Goal: Task Accomplishment & Management: Use online tool/utility

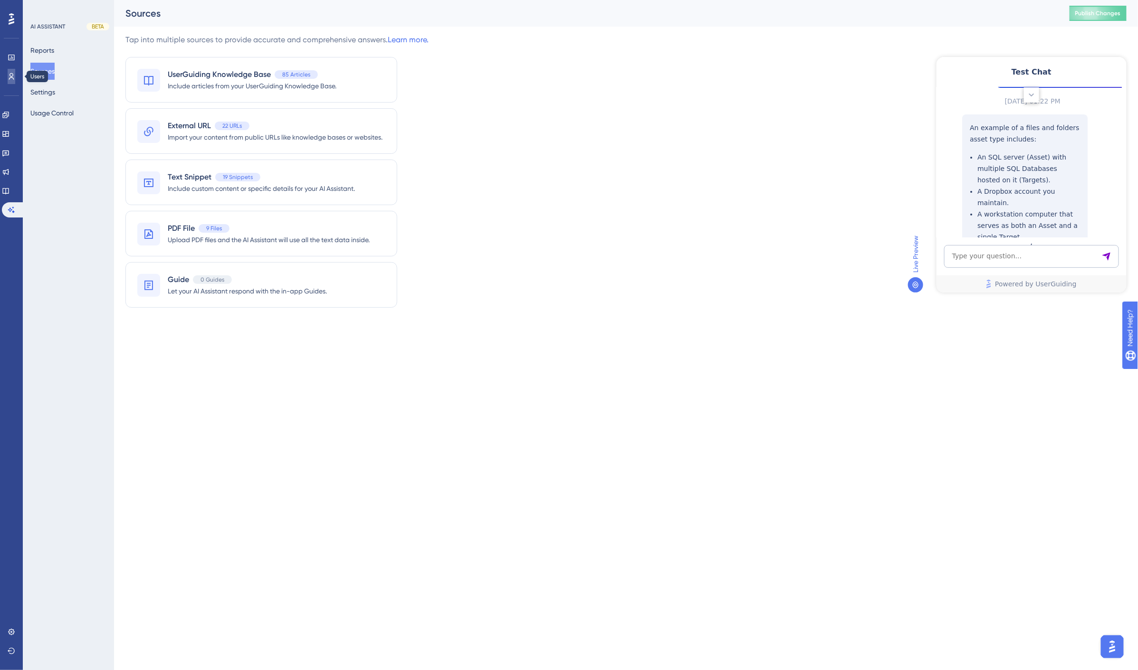
click at [10, 77] on icon at bounding box center [11, 76] width 5 height 7
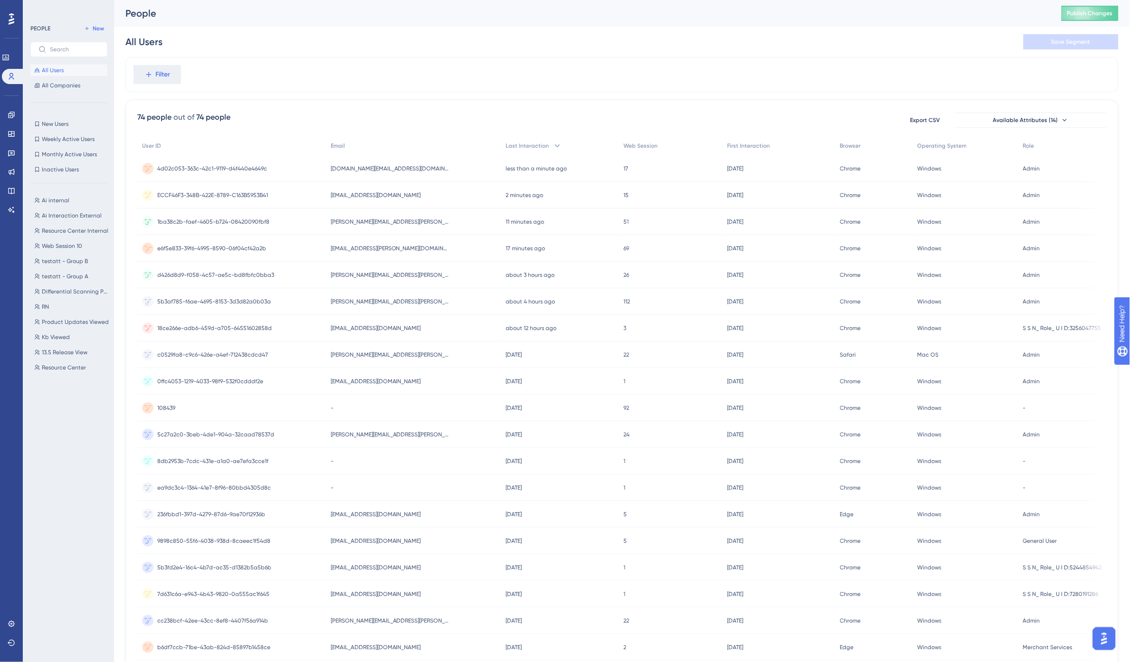
click at [358, 248] on span "[EMAIL_ADDRESS][PERSON_NAME][DOMAIN_NAME]" at bounding box center [390, 249] width 119 height 8
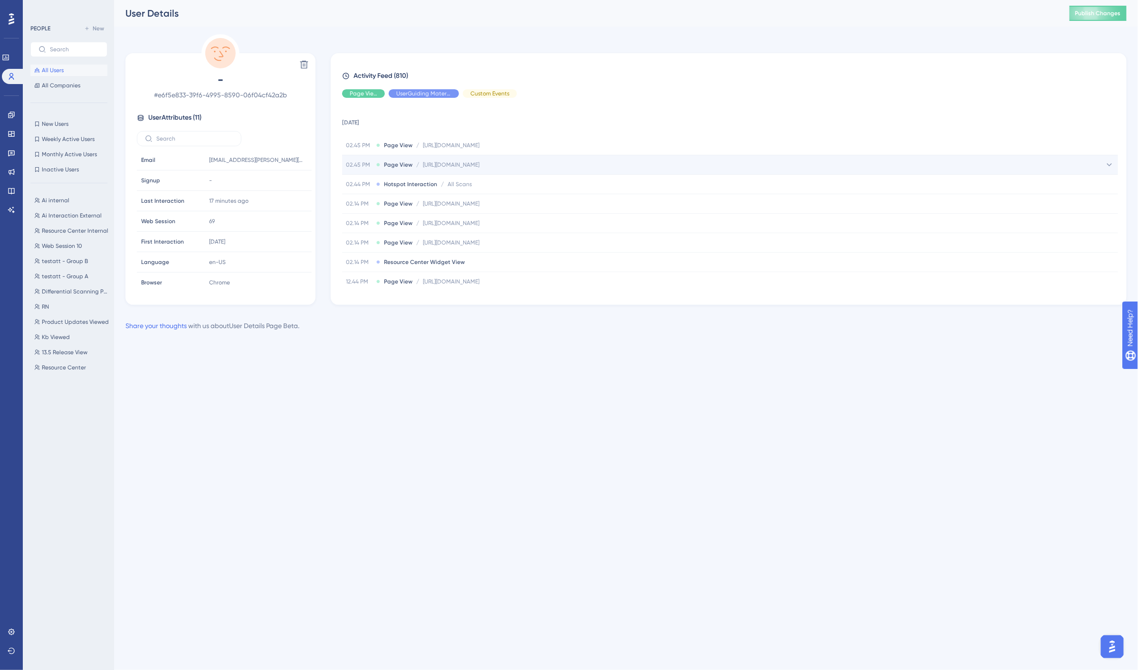
click at [479, 168] on span "[URL][DOMAIN_NAME]" at bounding box center [451, 165] width 57 height 8
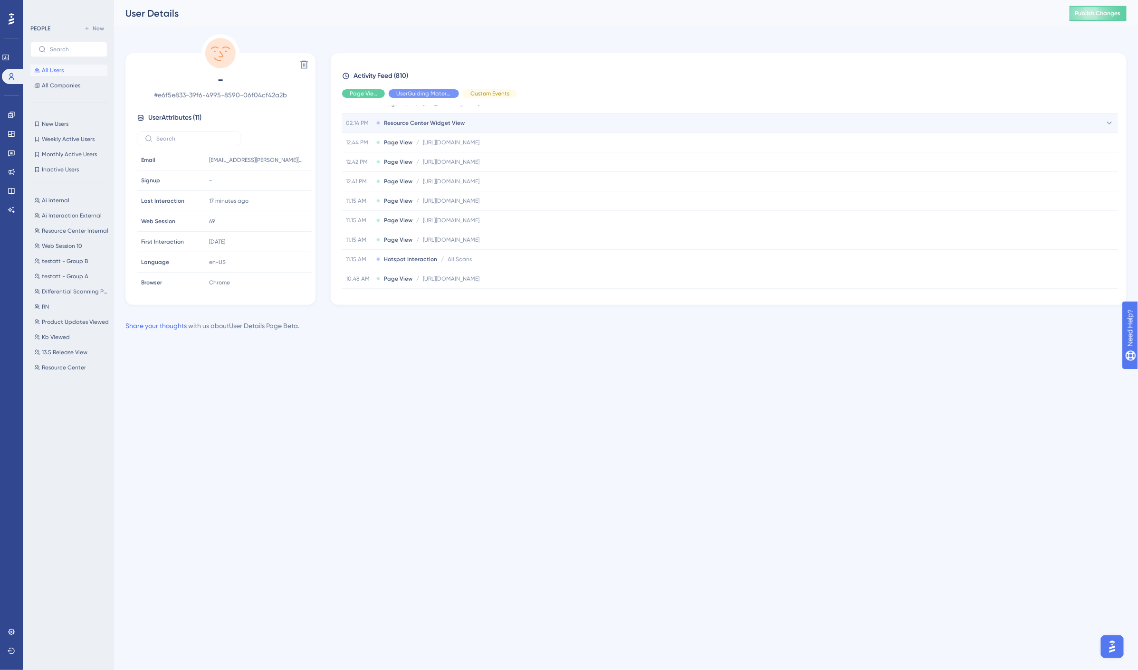
click at [450, 126] on span "Resource Center Widget View" at bounding box center [424, 123] width 81 height 8
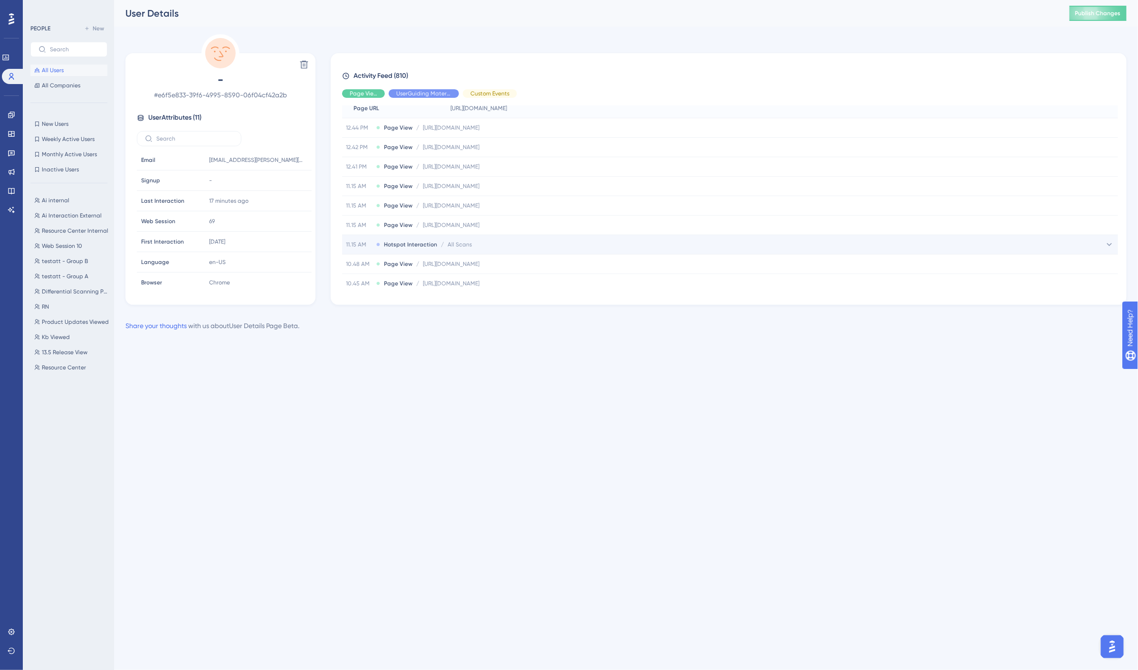
scroll to position [264, 0]
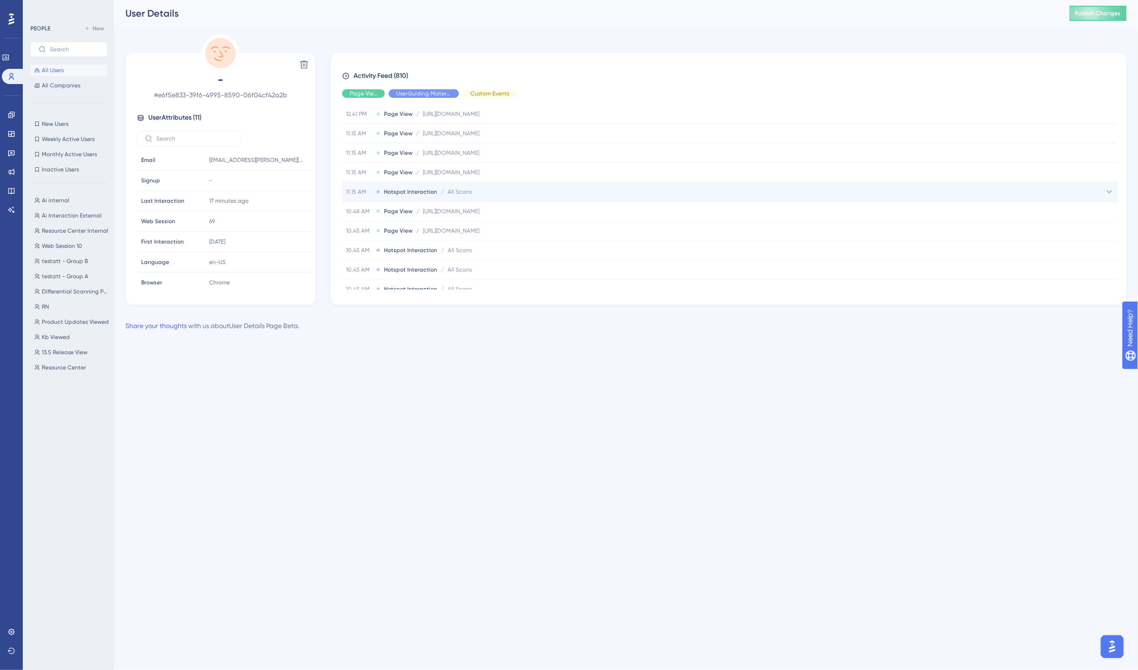
click at [481, 193] on div "11.15 AM Hotspot Interaction / All Scans All Scans" at bounding box center [730, 191] width 776 height 19
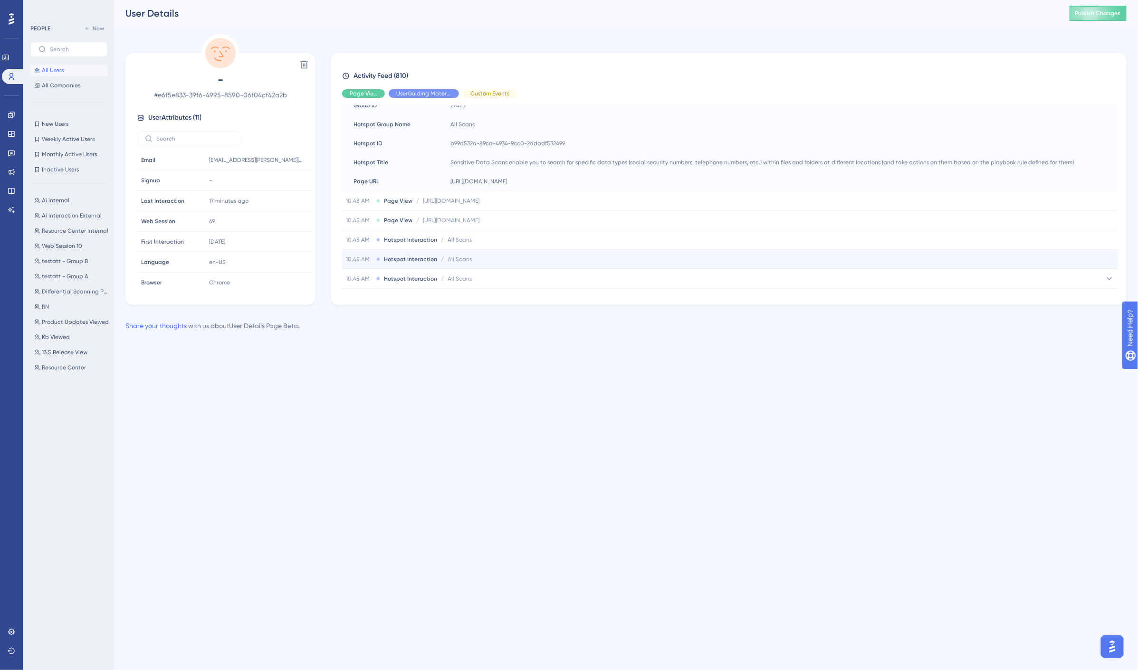
scroll to position [422, 0]
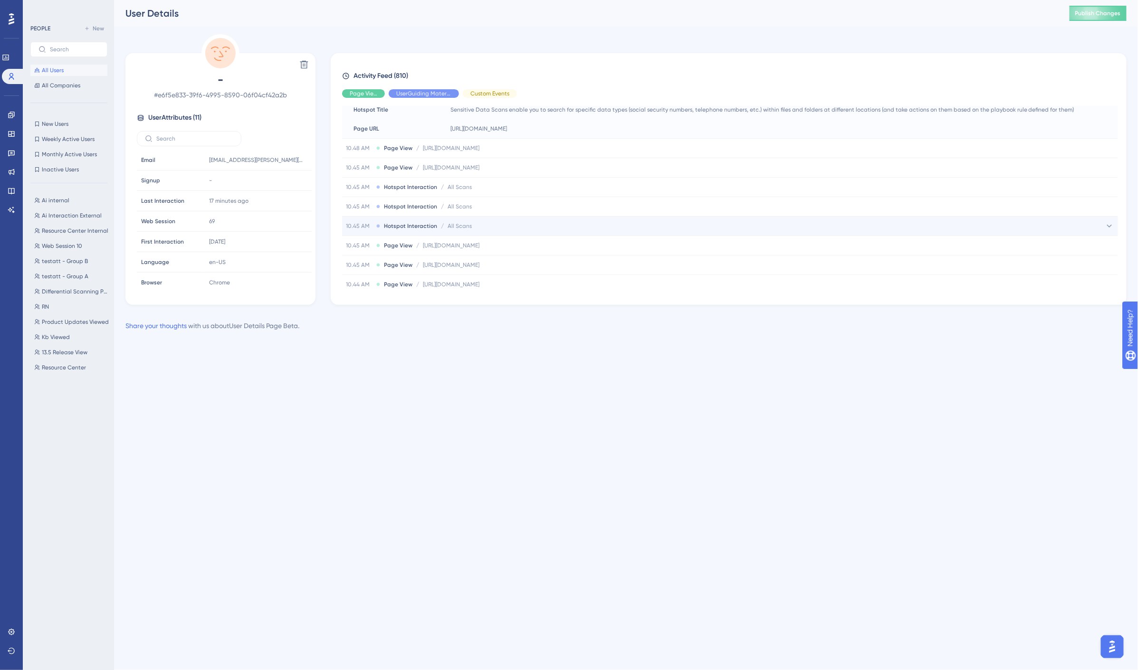
click at [506, 230] on div "10.45 AM Hotspot Interaction / All Scans All Scans" at bounding box center [730, 226] width 776 height 19
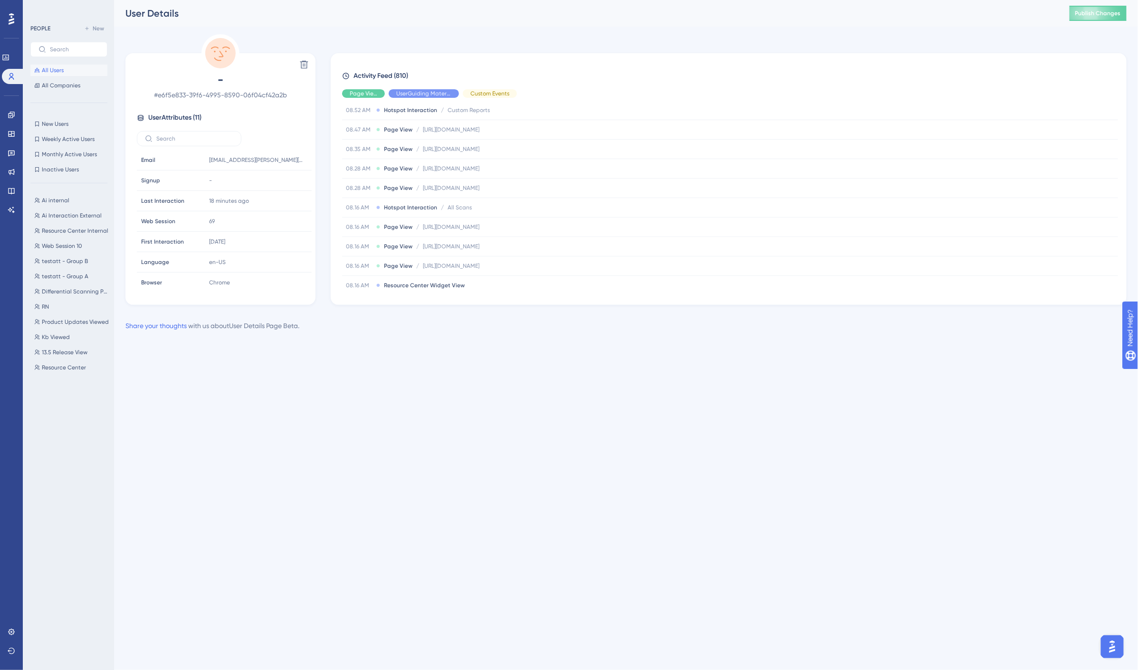
click at [50, 68] on span "All Users" at bounding box center [53, 71] width 22 height 8
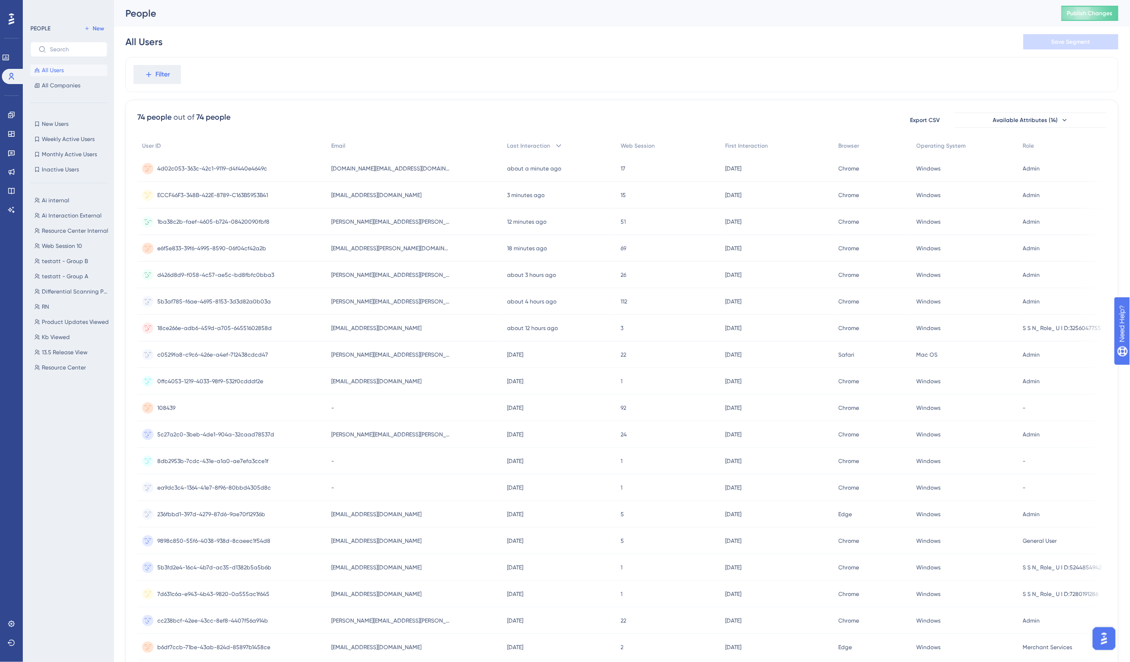
click at [344, 219] on span "[PERSON_NAME][EMAIL_ADDRESS][PERSON_NAME][DOMAIN_NAME]" at bounding box center [390, 222] width 119 height 8
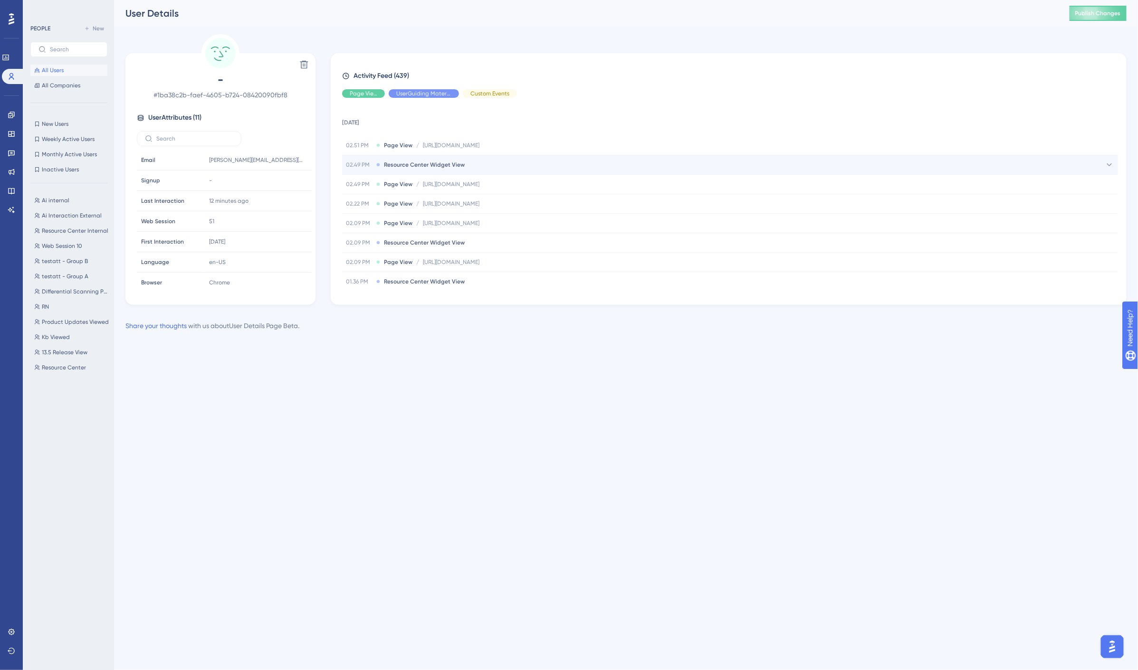
click at [521, 164] on div "02.49 PM Resource Center Widget View" at bounding box center [730, 164] width 776 height 19
click at [519, 164] on div "02.49 PM Resource Center Widget View" at bounding box center [730, 164] width 776 height 19
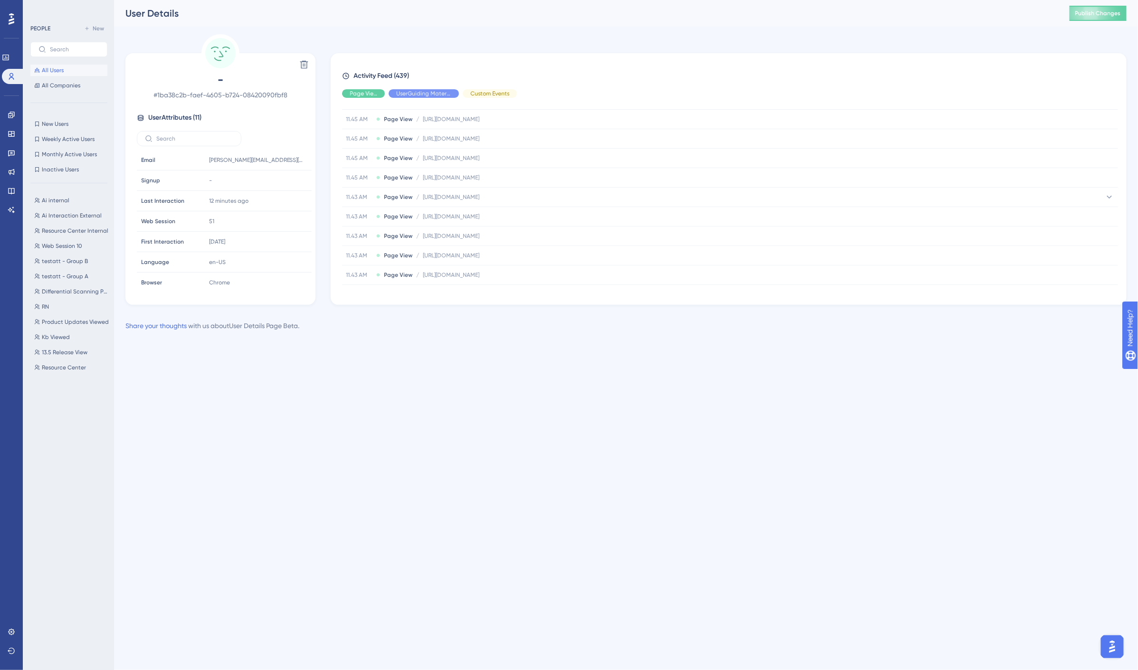
scroll to position [199, 0]
click at [472, 124] on span "SPIglass Dashboard" at bounding box center [475, 122] width 54 height 8
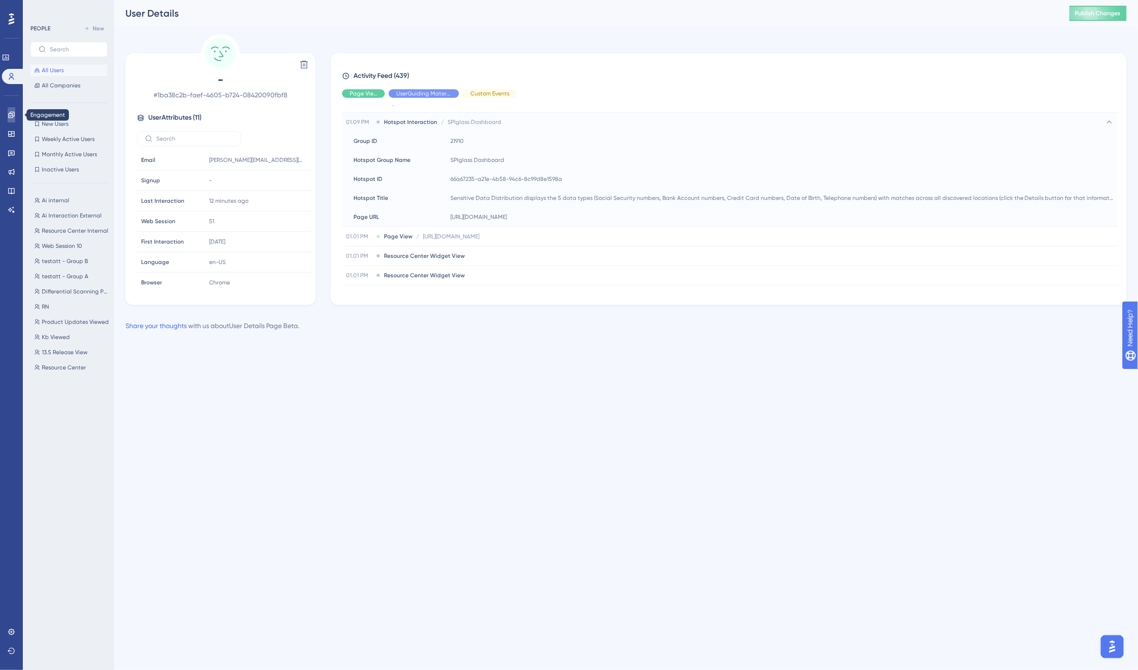
click at [12, 114] on icon at bounding box center [12, 115] width 8 height 8
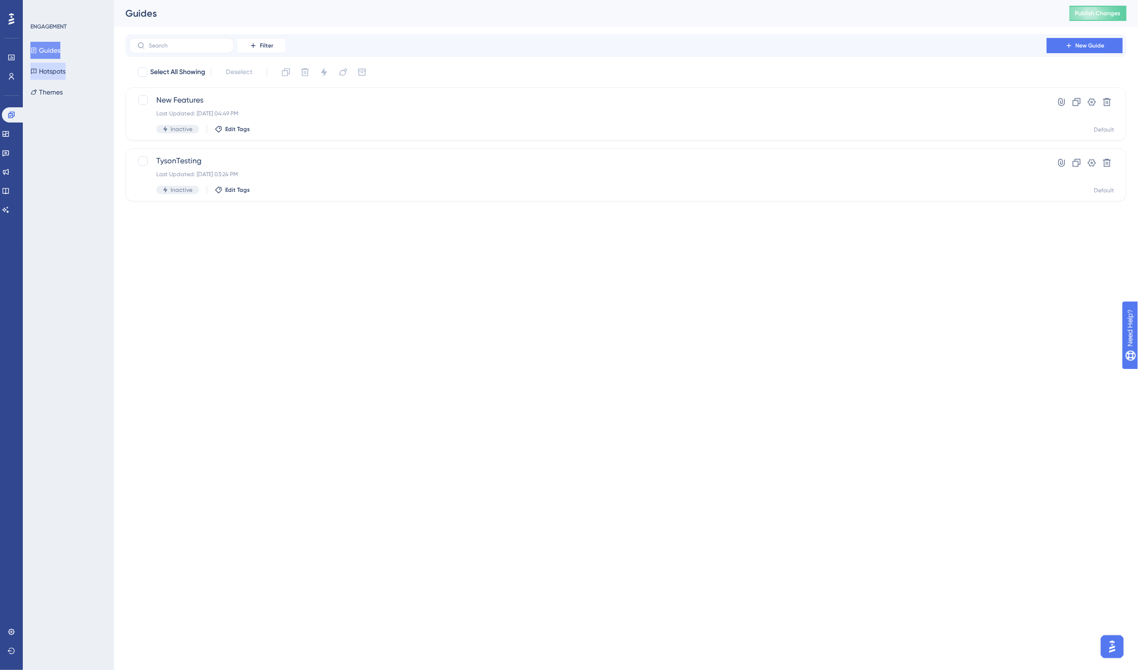
click at [49, 74] on button "Hotspots" at bounding box center [47, 71] width 35 height 17
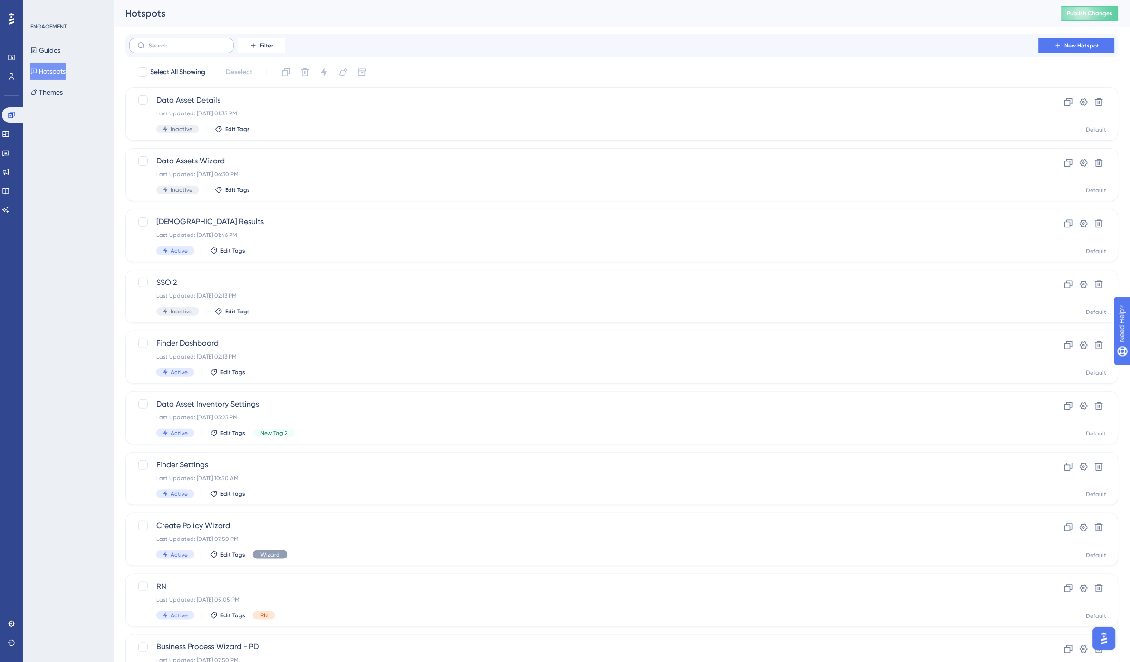
drag, startPoint x: 192, startPoint y: 49, endPoint x: 187, endPoint y: 50, distance: 5.3
click at [192, 49] on label at bounding box center [181, 45] width 105 height 15
click at [192, 49] on input "text" at bounding box center [187, 45] width 77 height 7
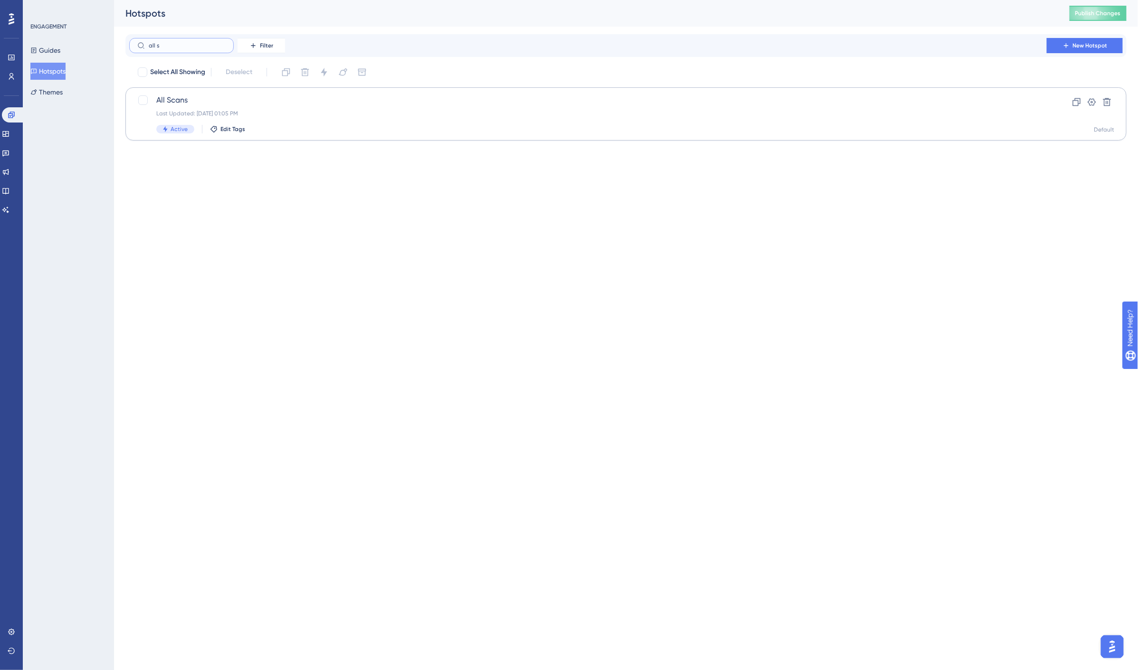
type input "all s"
click at [196, 98] on span "All Scans" at bounding box center [587, 100] width 863 height 11
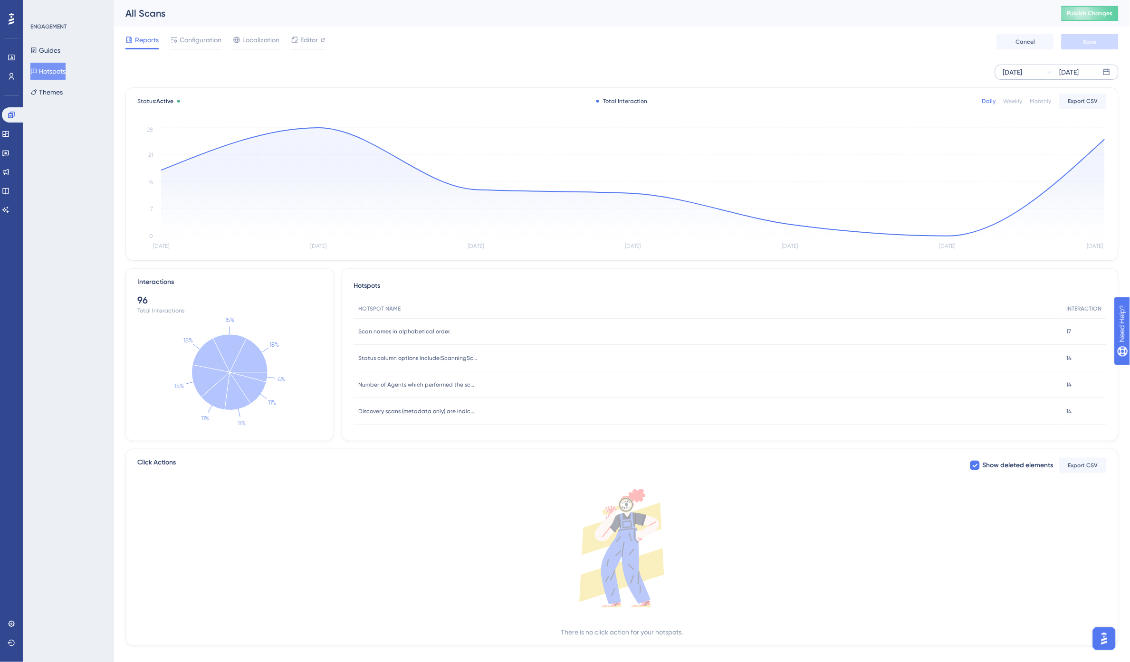
click at [1023, 73] on div "[DATE]" at bounding box center [1012, 72] width 19 height 11
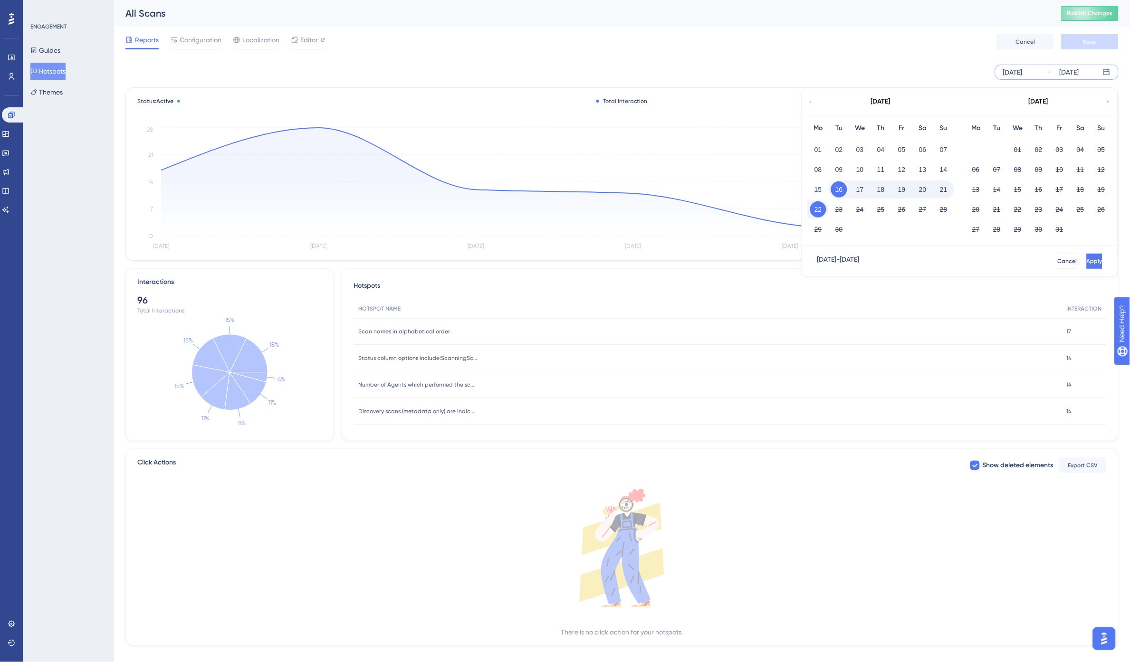
click at [811, 102] on icon at bounding box center [811, 101] width 6 height 9
drag, startPoint x: 842, startPoint y: 148, endPoint x: 956, endPoint y: 187, distance: 120.5
click at [842, 148] on button "01" at bounding box center [839, 150] width 16 height 16
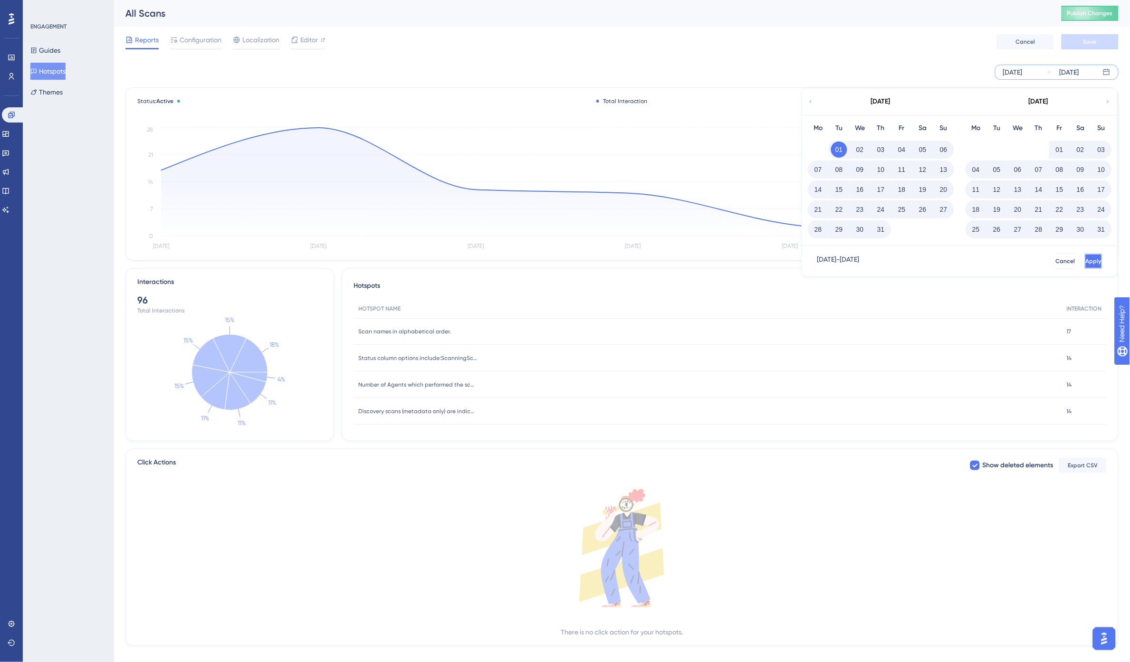
click at [1090, 260] on button "Apply" at bounding box center [1094, 261] width 18 height 15
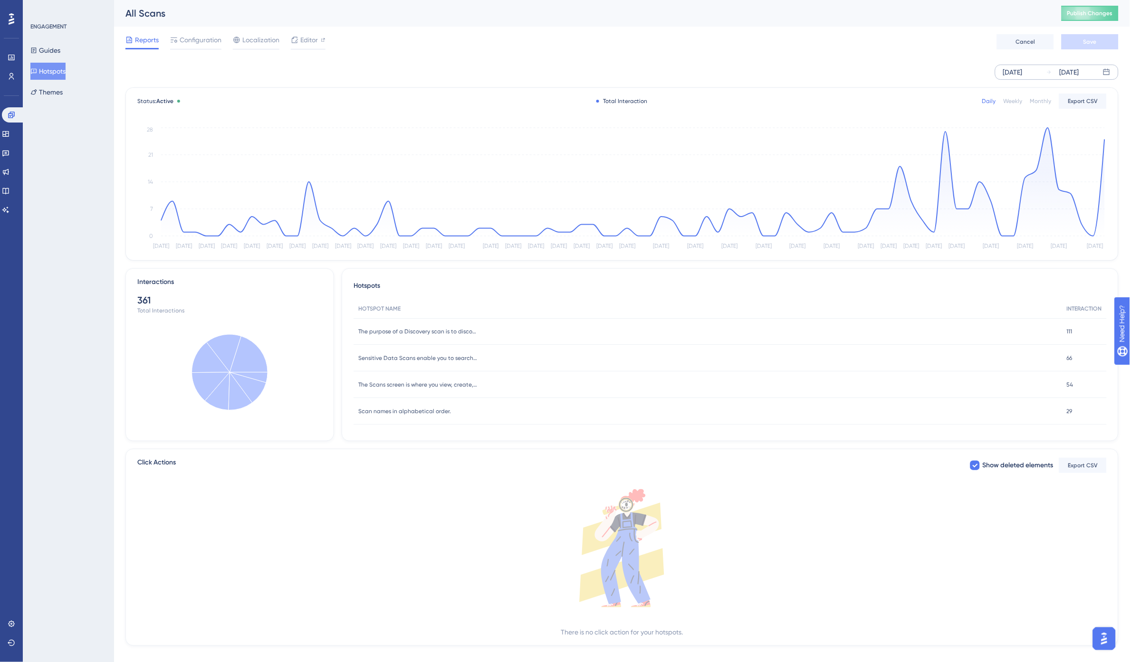
click at [871, 32] on div "Reports Configuration Localization Editor Cancel Save" at bounding box center [621, 42] width 993 height 30
click at [1090, 15] on span "Publish Changes" at bounding box center [1090, 14] width 46 height 8
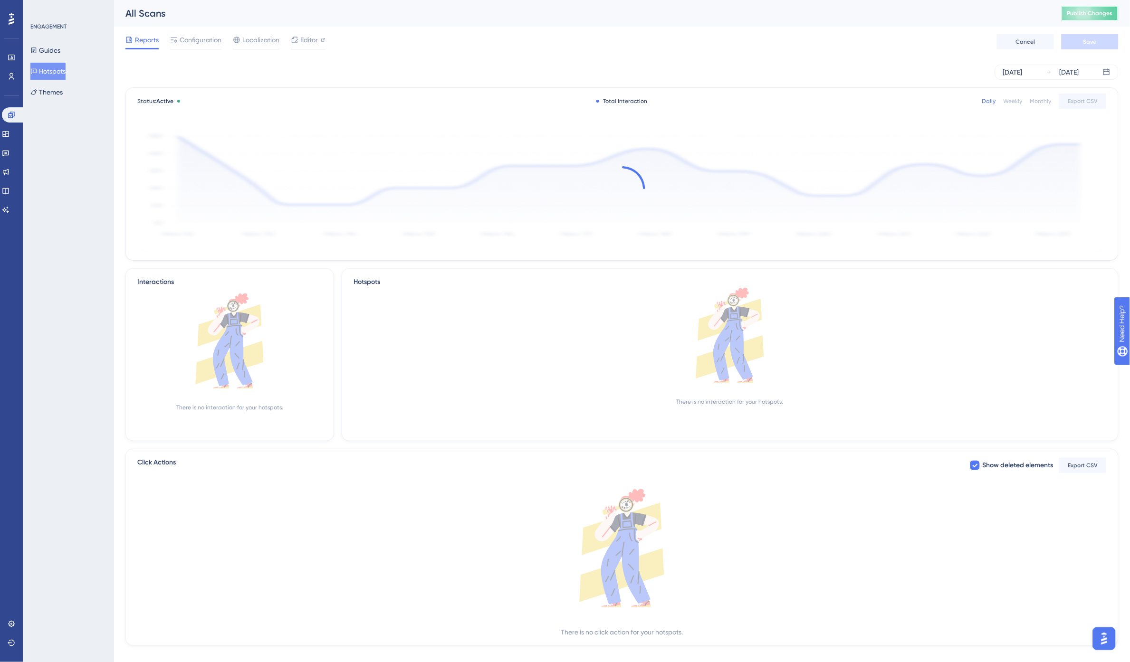
click at [1098, 11] on span "Publish Changes" at bounding box center [1090, 14] width 46 height 8
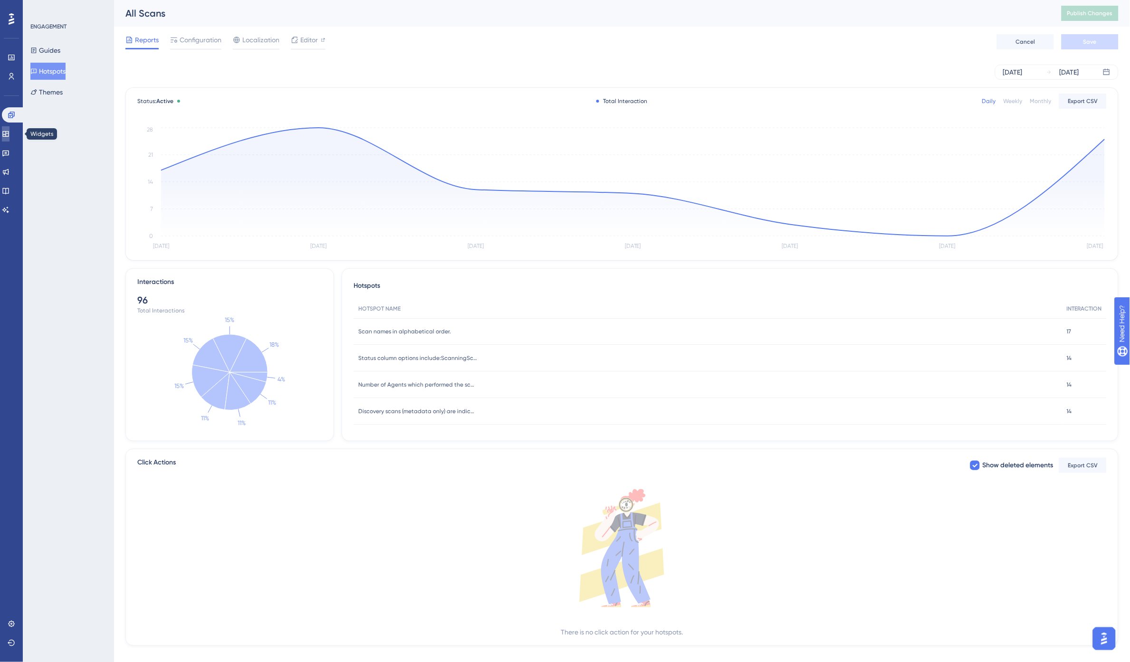
click at [9, 133] on icon at bounding box center [5, 134] width 6 height 6
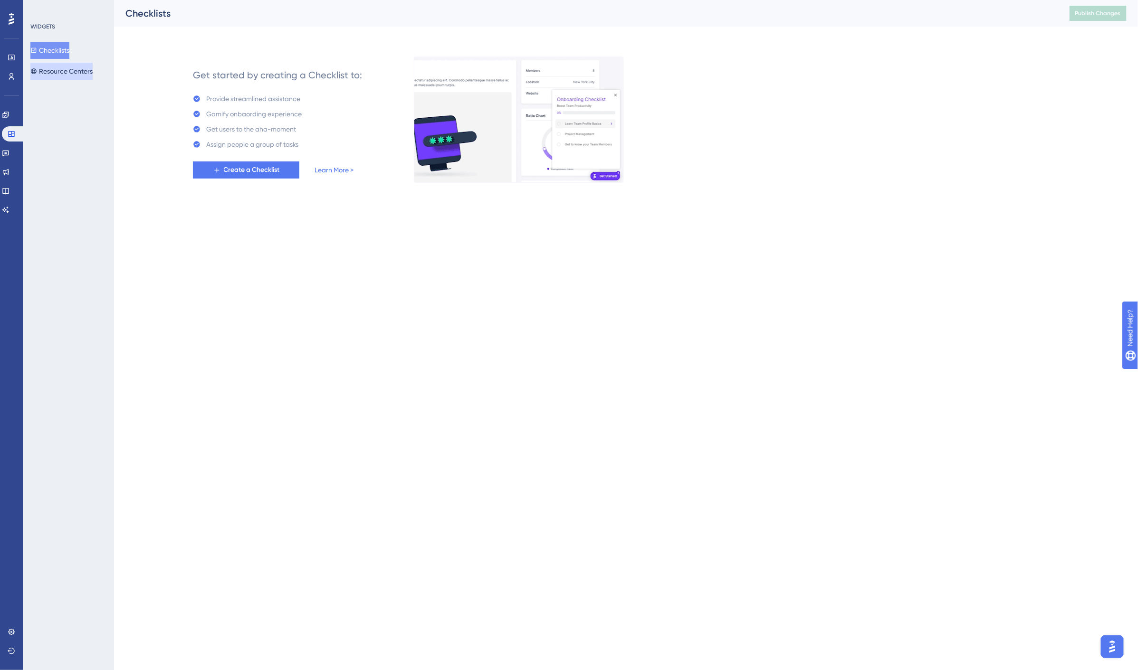
click at [61, 71] on button "Resource Centers" at bounding box center [61, 71] width 62 height 17
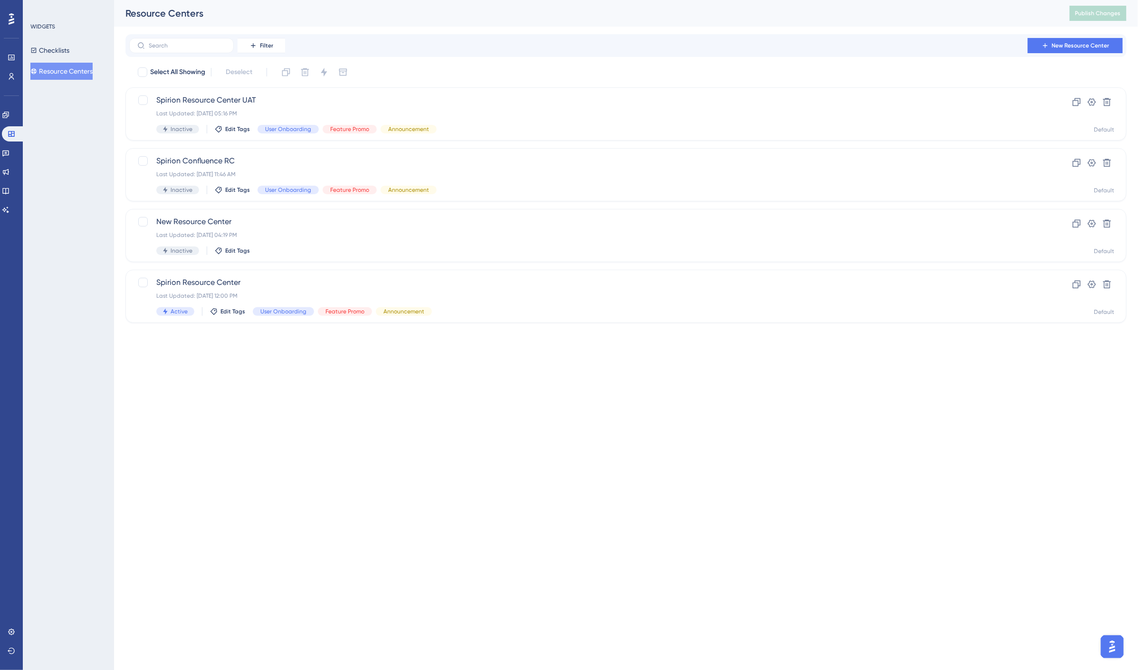
click at [344, 13] on div "Resource Centers" at bounding box center [585, 13] width 920 height 13
